Goal: Task Accomplishment & Management: Manage account settings

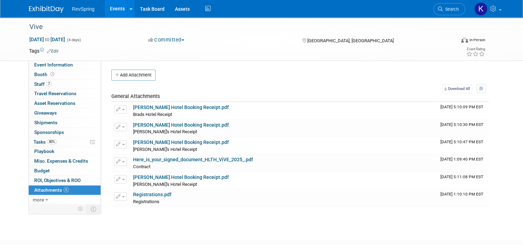
click at [112, 12] on link "Events" at bounding box center [117, 8] width 25 height 17
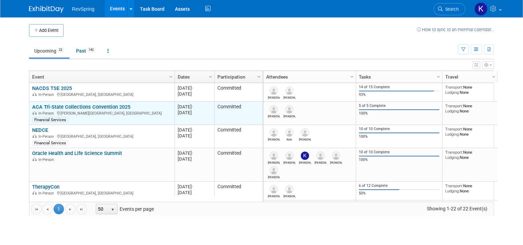
click at [63, 107] on link "ACA Tri-State Collections Convention 2025" at bounding box center [81, 107] width 98 height 6
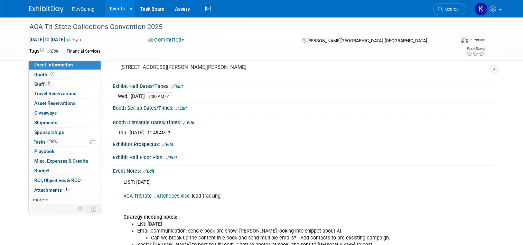
scroll to position [62, 0]
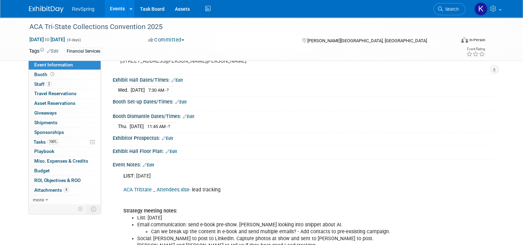
click at [261, 151] on div "Exhibit Hall Floor Plan: Edit" at bounding box center [303, 150] width 381 height 9
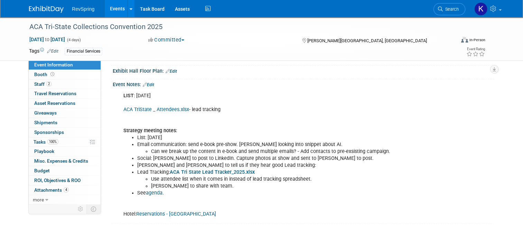
scroll to position [143, 0]
click at [180, 170] on link "ACA Tri State Lead Tracker_2025.xlsx" at bounding box center [212, 171] width 85 height 6
click at [164, 106] on link "ACA TriState _ Attendees.xlsx" at bounding box center [156, 109] width 66 height 6
click at [115, 9] on link "Events" at bounding box center [117, 8] width 25 height 17
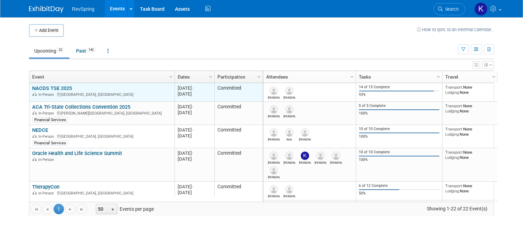
click at [56, 83] on td "NACDS TSE 2025 NACDS TSE 2025 In-Person San Diego, CA" at bounding box center [101, 92] width 145 height 19
click at [57, 87] on link "NACDS TSE 2025" at bounding box center [52, 88] width 40 height 6
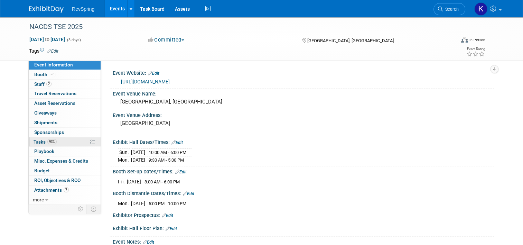
click at [59, 142] on link "93% Tasks 93%" at bounding box center [65, 141] width 72 height 9
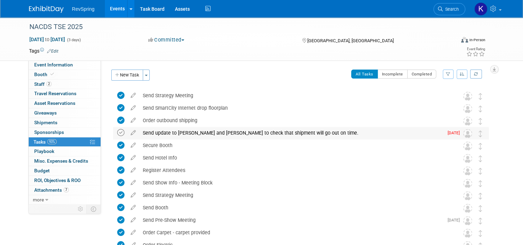
click at [117, 131] on icon at bounding box center [120, 132] width 7 height 7
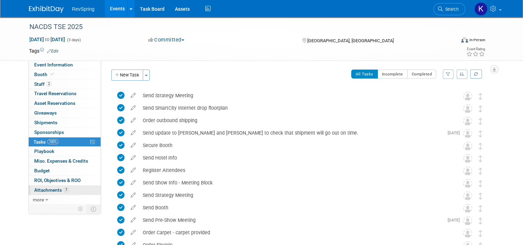
click at [68, 188] on link "7 Attachments 7" at bounding box center [65, 189] width 72 height 9
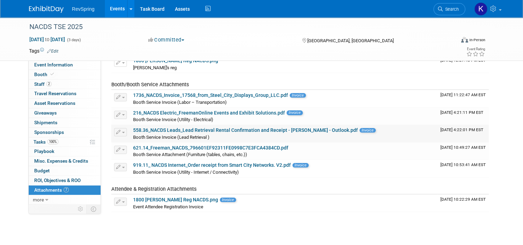
scroll to position [46, 0]
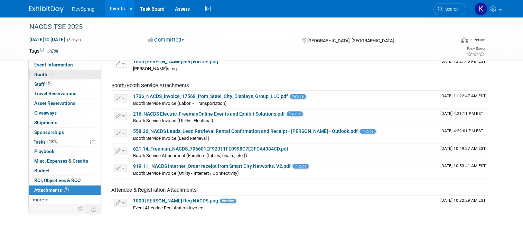
click at [54, 76] on link "Booth" at bounding box center [65, 74] width 72 height 9
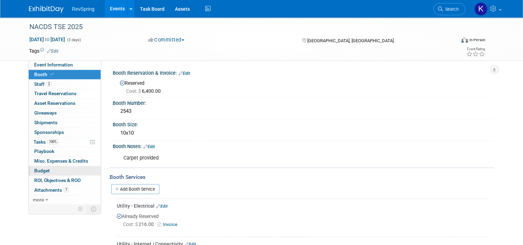
click at [59, 170] on link "Budget" at bounding box center [65, 170] width 72 height 9
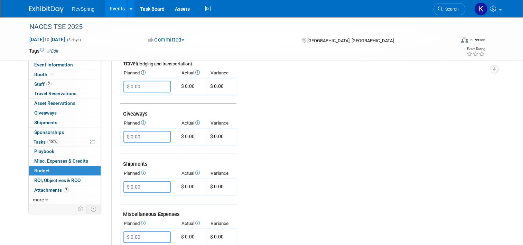
scroll to position [312, 0]
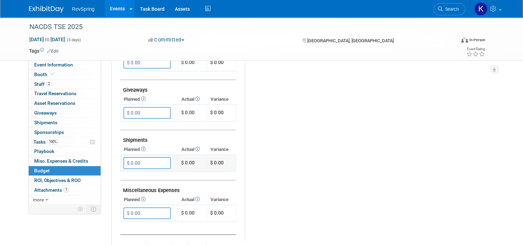
click at [132, 157] on input "$ 0.00" at bounding box center [146, 163] width 47 height 12
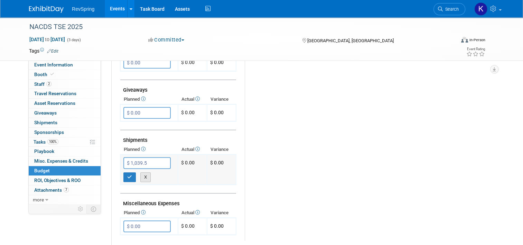
type input "$ 1,039.50"
click at [128, 172] on button "button" at bounding box center [129, 177] width 12 height 10
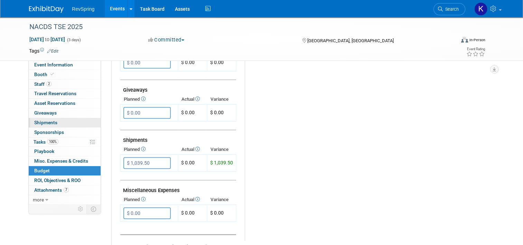
click at [46, 123] on span "Shipments 0" at bounding box center [45, 123] width 23 height 6
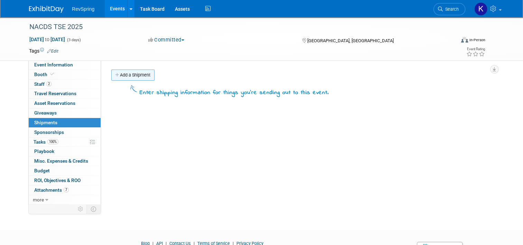
click at [124, 75] on link "Add a Shipment" at bounding box center [132, 74] width 43 height 11
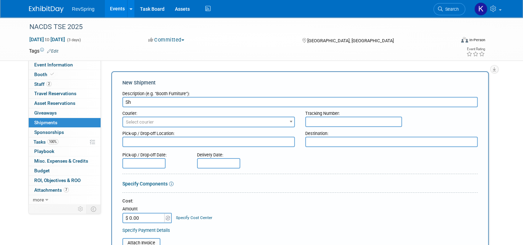
type input "S"
type input "Freeman shipping and handling"
click at [157, 123] on span "Select courier" at bounding box center [208, 122] width 171 height 10
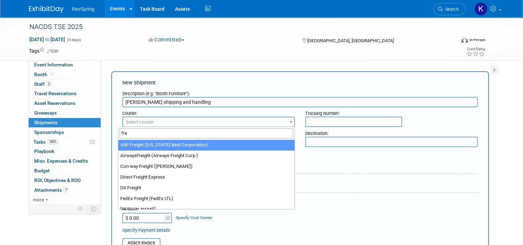
type input "free"
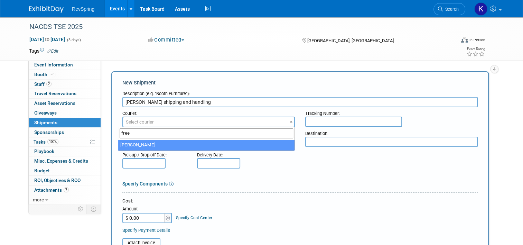
select select "551"
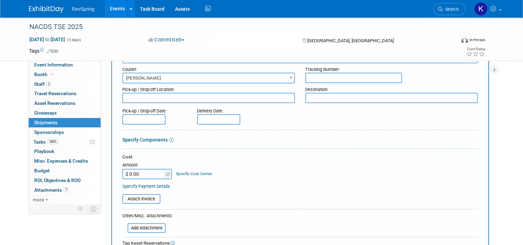
scroll to position [44, 0]
click at [143, 173] on input "$ 0.00" at bounding box center [143, 173] width 43 height 10
type input "$ 1,039.50"
click at [140, 200] on input "file" at bounding box center [118, 198] width 82 height 8
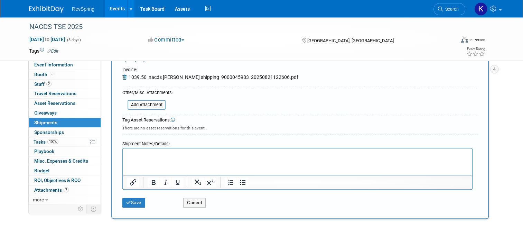
scroll to position [170, 0]
click at [131, 199] on button "Save" at bounding box center [133, 204] width 23 height 10
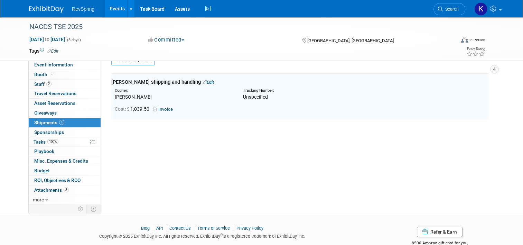
scroll to position [15, 0]
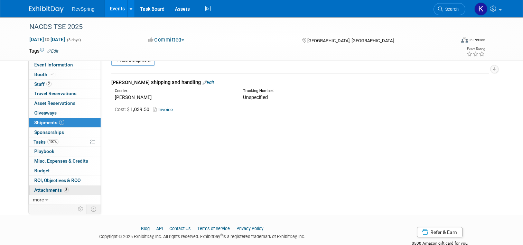
click at [50, 189] on span "Attachments 8" at bounding box center [51, 190] width 35 height 6
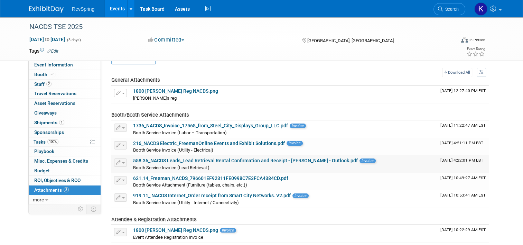
scroll to position [17, 0]
click at [213, 124] on link "1736_NACDS_Invoice_17568_from_Steel_City_Displays_Group_LLC.pdf" at bounding box center [210, 125] width 155 height 6
